Goal: Task Accomplishment & Management: Manage account settings

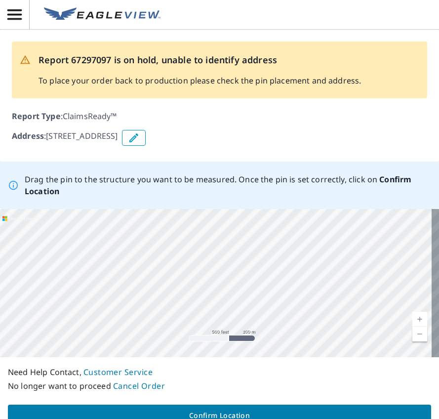
drag, startPoint x: 282, startPoint y: 311, endPoint x: 165, endPoint y: 259, distance: 127.4
click at [165, 259] on div "[STREET_ADDRESS]" at bounding box center [219, 283] width 439 height 148
drag, startPoint x: 140, startPoint y: 256, endPoint x: 433, endPoint y: 412, distance: 331.6
click at [435, 415] on div "Report 67297097 is on hold, unable to identify address To place your order back…" at bounding box center [219, 209] width 439 height 419
click at [235, 278] on div "[STREET_ADDRESS]" at bounding box center [219, 283] width 439 height 148
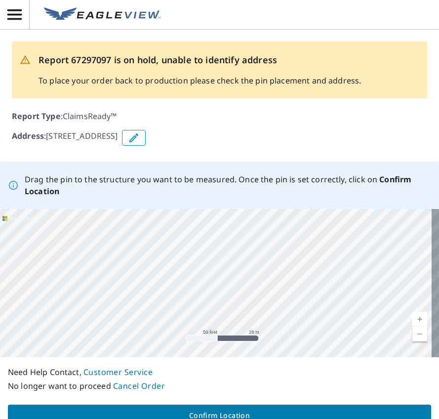
drag, startPoint x: 323, startPoint y: 344, endPoint x: 285, endPoint y: 317, distance: 47.0
click at [419, 397] on div "Drag the pin to the structure you want to be measured. Once the pin is set corr…" at bounding box center [219, 297] width 439 height 273
click at [422, 311] on div "[STREET_ADDRESS]" at bounding box center [219, 283] width 439 height 148
drag, startPoint x: 178, startPoint y: 266, endPoint x: 272, endPoint y: 319, distance: 107.9
click at [272, 319] on div "[STREET_ADDRESS]" at bounding box center [219, 283] width 439 height 148
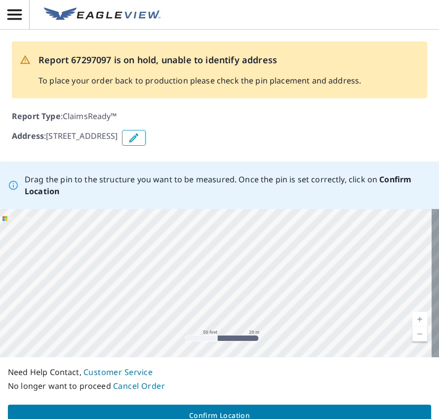
drag, startPoint x: 209, startPoint y: 306, endPoint x: 182, endPoint y: 224, distance: 85.9
click at [182, 224] on div "[STREET_ADDRESS]" at bounding box center [219, 283] width 439 height 148
drag, startPoint x: 212, startPoint y: 313, endPoint x: 278, endPoint y: 263, distance: 82.5
click at [278, 263] on div "[STREET_ADDRESS]" at bounding box center [219, 283] width 439 height 148
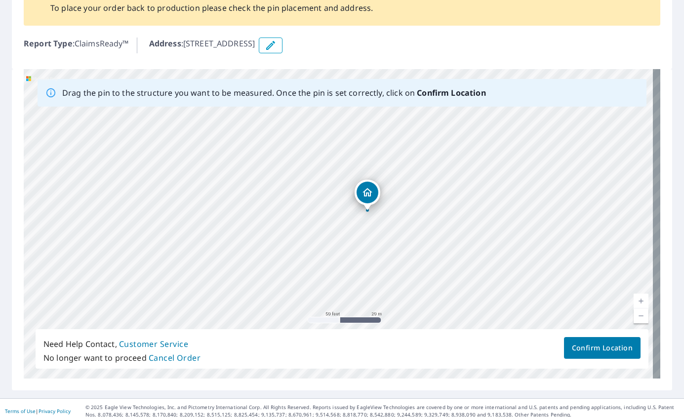
scroll to position [93, 0]
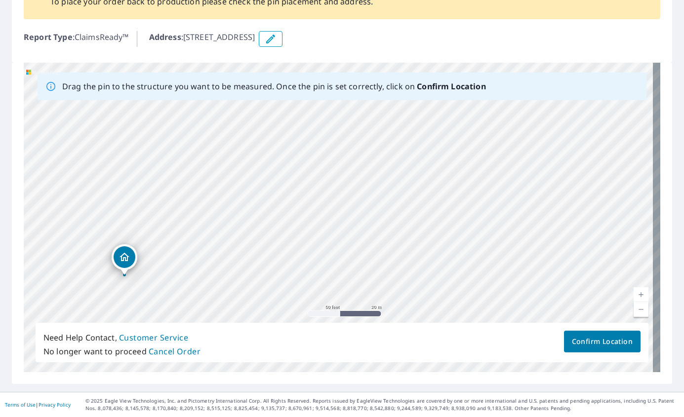
drag, startPoint x: 396, startPoint y: 234, endPoint x: 153, endPoint y: 305, distance: 253.2
click at [153, 305] on div "[STREET_ADDRESS]" at bounding box center [342, 218] width 637 height 310
drag, startPoint x: 167, startPoint y: 195, endPoint x: 47, endPoint y: 206, distance: 120.1
click at [47, 206] on div "[STREET_ADDRESS]" at bounding box center [342, 218] width 637 height 310
drag, startPoint x: 520, startPoint y: 215, endPoint x: 219, endPoint y: 199, distance: 300.7
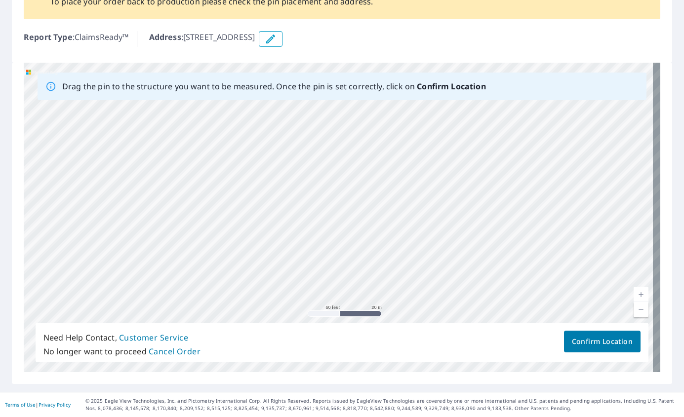
click at [219, 199] on div "[STREET_ADDRESS]" at bounding box center [342, 218] width 637 height 310
drag, startPoint x: 540, startPoint y: 206, endPoint x: 304, endPoint y: 124, distance: 249.7
click at [304, 124] on div "[STREET_ADDRESS]" at bounding box center [342, 218] width 637 height 310
click at [277, 37] on icon "button" at bounding box center [271, 39] width 12 height 12
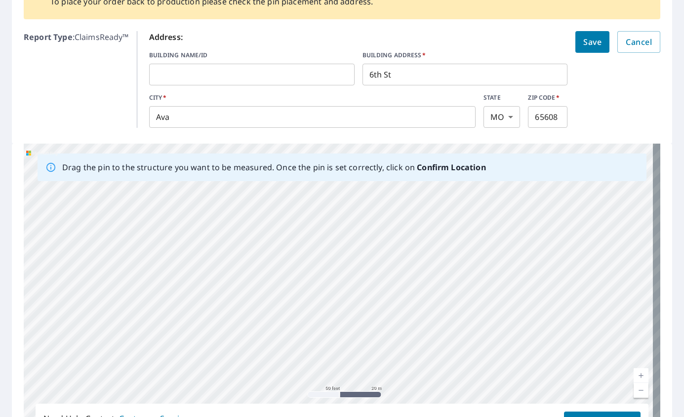
click at [203, 73] on input "text" at bounding box center [251, 75] width 205 height 28
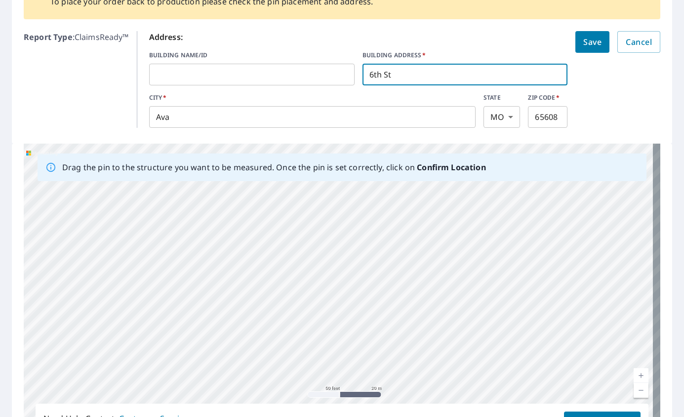
click at [439, 75] on input "6th St" at bounding box center [464, 75] width 205 height 28
drag, startPoint x: 449, startPoint y: 75, endPoint x: 298, endPoint y: 72, distance: 151.2
click at [298, 72] on div "BUILDING NAME/ID ​ BUILDING ADDRESS   * 6th St ​" at bounding box center [358, 68] width 419 height 35
type input "[STREET_ADDRESS]"
click button "Save" at bounding box center [592, 42] width 34 height 22
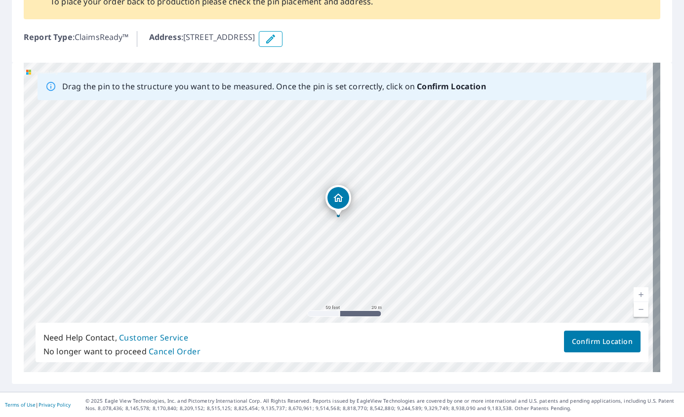
click at [277, 40] on icon "button" at bounding box center [271, 39] width 12 height 12
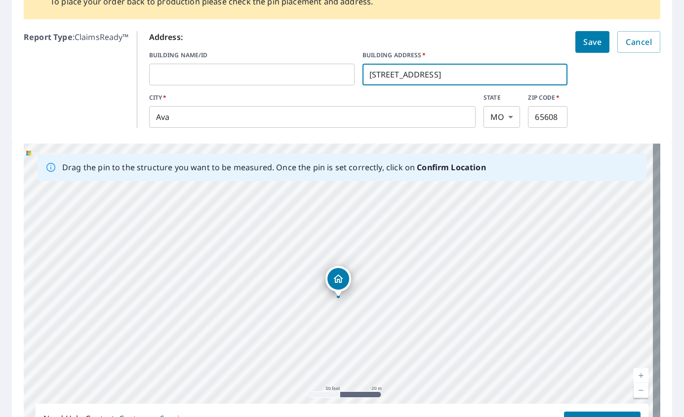
drag, startPoint x: 434, startPoint y: 75, endPoint x: 276, endPoint y: 68, distance: 158.7
click at [276, 68] on div "BUILDING NAME/ID ​ BUILDING ADDRESS   * [STREET_ADDRESS] ​" at bounding box center [358, 68] width 419 height 35
drag, startPoint x: 453, startPoint y: 282, endPoint x: 113, endPoint y: 329, distance: 343.6
click at [113, 329] on div "[STREET_ADDRESS]" at bounding box center [342, 299] width 637 height 310
drag, startPoint x: 323, startPoint y: 288, endPoint x: 254, endPoint y: 398, distance: 129.6
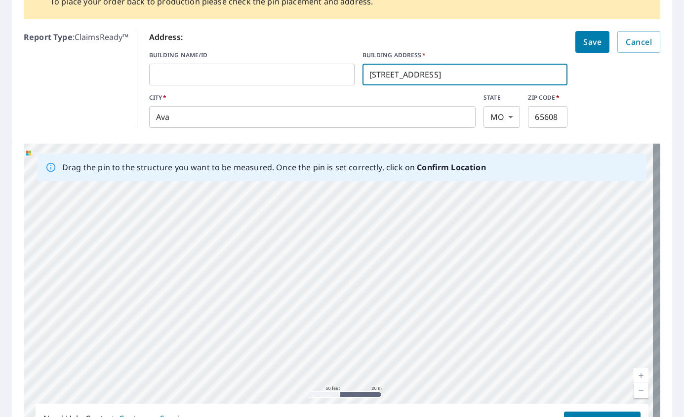
click at [254, 398] on div "[STREET_ADDRESS]" at bounding box center [342, 299] width 637 height 310
drag, startPoint x: 355, startPoint y: 293, endPoint x: 112, endPoint y: 378, distance: 257.2
click at [88, 383] on div "[STREET_ADDRESS]" at bounding box center [342, 299] width 637 height 310
drag, startPoint x: 473, startPoint y: 305, endPoint x: 222, endPoint y: 341, distance: 254.0
click at [222, 341] on div "[STREET_ADDRESS]" at bounding box center [342, 299] width 637 height 310
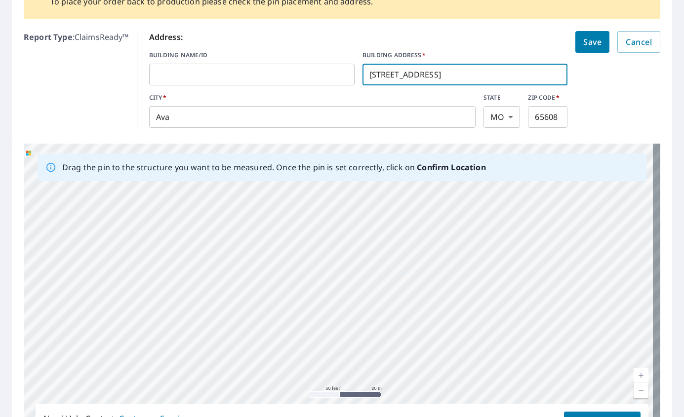
drag, startPoint x: 531, startPoint y: 260, endPoint x: 91, endPoint y: 348, distance: 448.2
click at [91, 348] on div "[STREET_ADDRESS]" at bounding box center [342, 299] width 637 height 310
drag, startPoint x: 480, startPoint y: 271, endPoint x: 269, endPoint y: 312, distance: 215.3
click at [269, 312] on div "[STREET_ADDRESS]" at bounding box center [342, 299] width 637 height 310
click at [439, 47] on button "Cancel" at bounding box center [638, 42] width 43 height 22
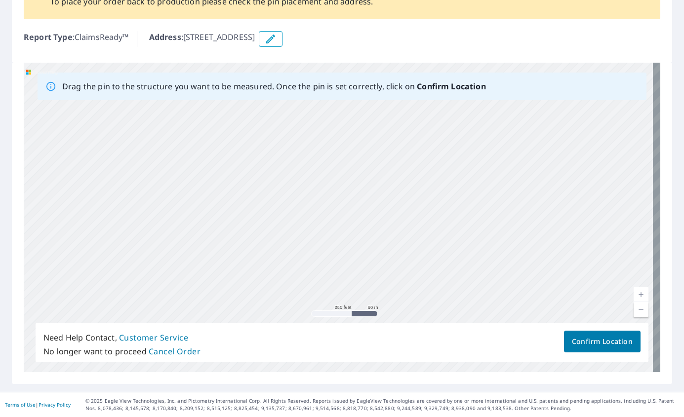
drag, startPoint x: 508, startPoint y: 262, endPoint x: 417, endPoint y: 97, distance: 187.9
click at [417, 98] on div "Drag the pin to the structure you want to be measured. Once the pin is set corr…" at bounding box center [342, 218] width 637 height 310
click at [400, 192] on div "[STREET_ADDRESS]" at bounding box center [342, 218] width 637 height 310
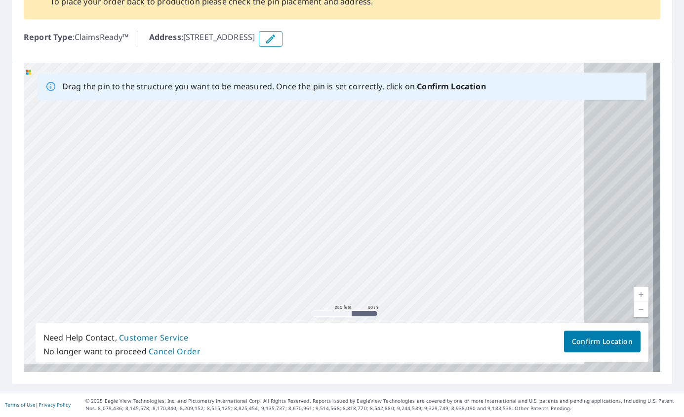
drag, startPoint x: 493, startPoint y: 313, endPoint x: 257, endPoint y: 205, distance: 259.2
click at [257, 205] on div "[STREET_ADDRESS]" at bounding box center [342, 218] width 637 height 310
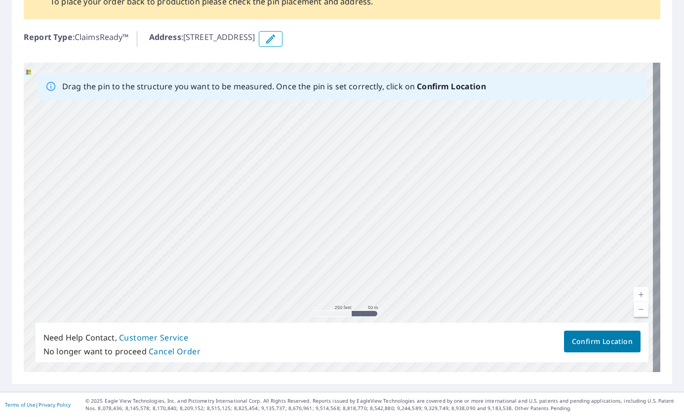
drag, startPoint x: 353, startPoint y: 270, endPoint x: 697, endPoint y: 98, distance: 385.2
click at [439, 98] on html "LA LA Dashboard Order History LA Report 67297097 is on hold, unable to identify…" at bounding box center [342, 208] width 684 height 417
click at [109, 302] on div "[STREET_ADDRESS]" at bounding box center [342, 218] width 637 height 310
drag, startPoint x: 498, startPoint y: 241, endPoint x: 643, endPoint y: 248, distance: 145.4
click at [439, 247] on div "Drag the pin to the structure you want to be measured. Once the pin is set corr…" at bounding box center [342, 224] width 660 height 322
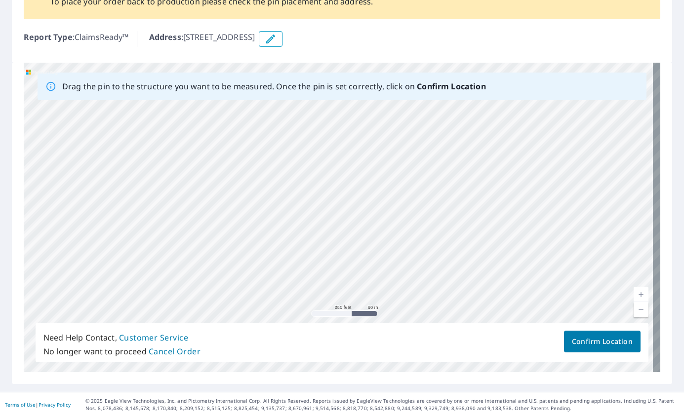
click at [231, 270] on div "[STREET_ADDRESS]" at bounding box center [342, 218] width 637 height 310
drag, startPoint x: 146, startPoint y: 266, endPoint x: 598, endPoint y: 244, distance: 451.9
click at [439, 244] on div "[STREET_ADDRESS]" at bounding box center [342, 218] width 637 height 310
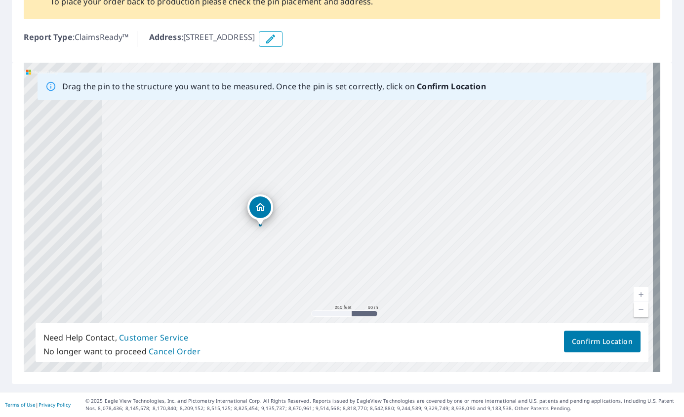
drag, startPoint x: 110, startPoint y: 252, endPoint x: 534, endPoint y: 236, distance: 424.5
click at [439, 236] on div "[STREET_ADDRESS]" at bounding box center [342, 218] width 637 height 310
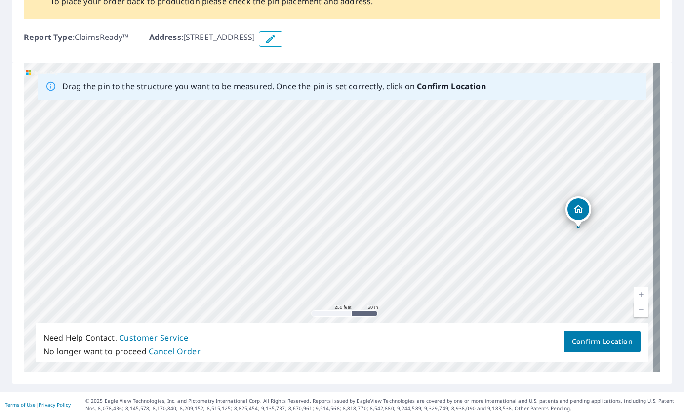
drag, startPoint x: 137, startPoint y: 252, endPoint x: 455, endPoint y: 254, distance: 318.1
click at [439, 254] on div "[STREET_ADDRESS]" at bounding box center [342, 218] width 637 height 310
drag, startPoint x: 171, startPoint y: 284, endPoint x: 175, endPoint y: 422, distance: 137.3
click at [175, 417] on html "LA LA Dashboard Order History LA Report 67297097 is on hold, unable to identify…" at bounding box center [342, 208] width 684 height 417
click at [198, 292] on div "[STREET_ADDRESS]" at bounding box center [342, 218] width 637 height 310
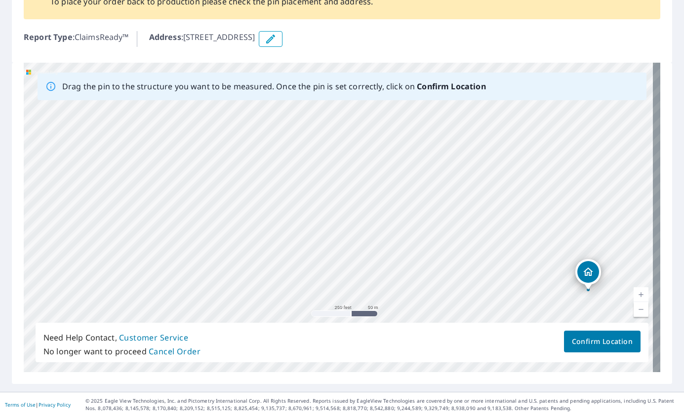
drag, startPoint x: 261, startPoint y: 205, endPoint x: 244, endPoint y: 260, distance: 57.3
click at [244, 260] on div "[STREET_ADDRESS]" at bounding box center [342, 218] width 637 height 310
click at [245, 190] on div "[STREET_ADDRESS]" at bounding box center [342, 218] width 637 height 310
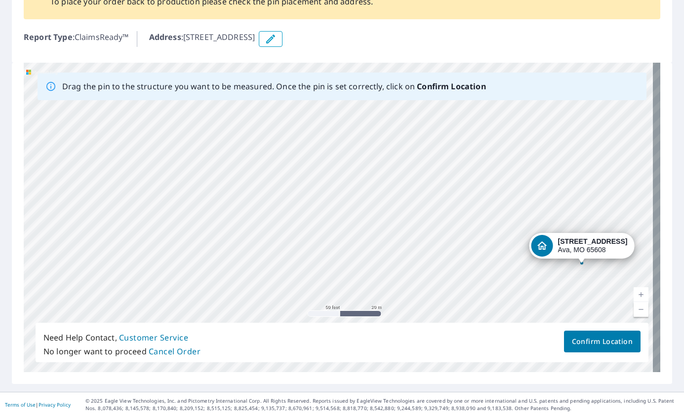
drag, startPoint x: 343, startPoint y: 219, endPoint x: 573, endPoint y: 301, distance: 244.5
click at [439, 301] on div "[STREET_ADDRESS]" at bounding box center [342, 218] width 637 height 310
